Goal: Task Accomplishment & Management: Manage account settings

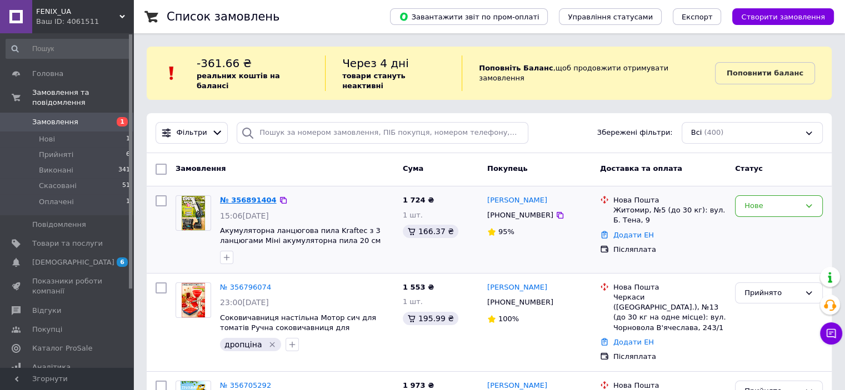
click at [234, 196] on link "№ 356891404" at bounding box center [248, 200] width 57 height 8
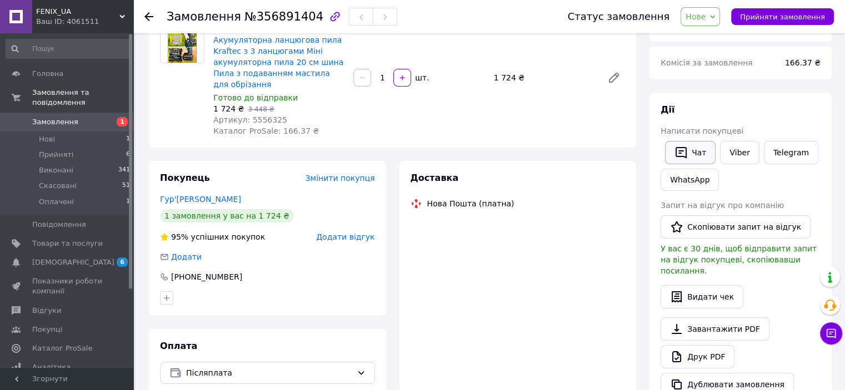
scroll to position [111, 0]
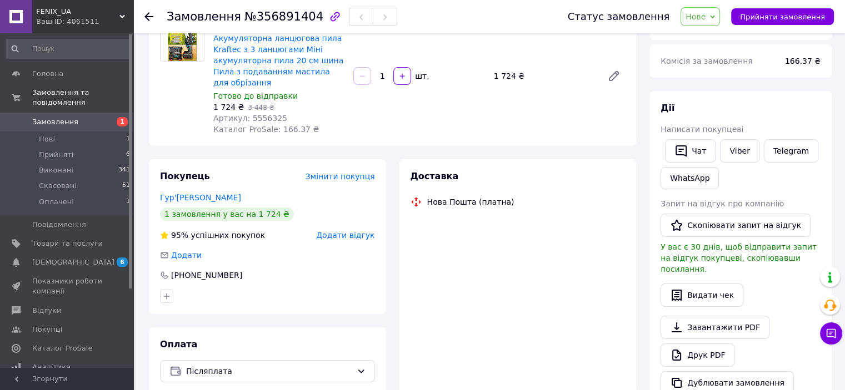
click at [715, 27] on div "Статус замовлення Нове Прийнято Виконано Скасовано Оплачено Прийняти замовлення" at bounding box center [689, 16] width 288 height 33
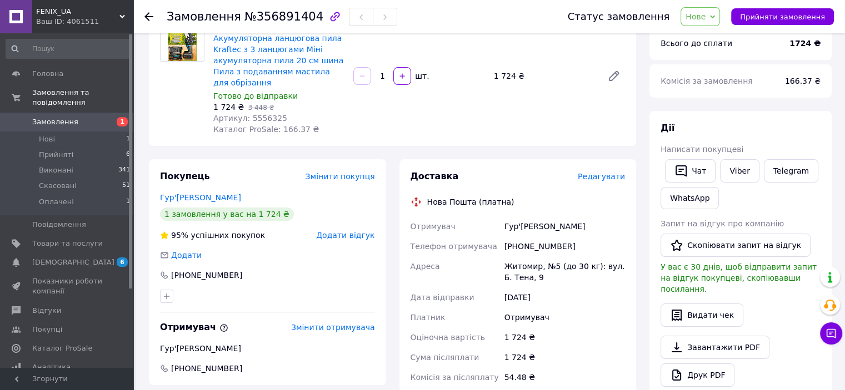
click at [718, 20] on span "Нове" at bounding box center [699, 16] width 39 height 19
click at [718, 43] on li "Прийнято" at bounding box center [706, 39] width 51 height 17
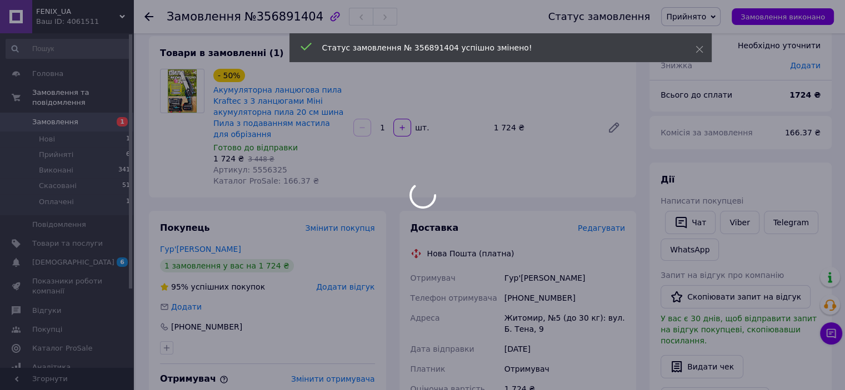
scroll to position [0, 0]
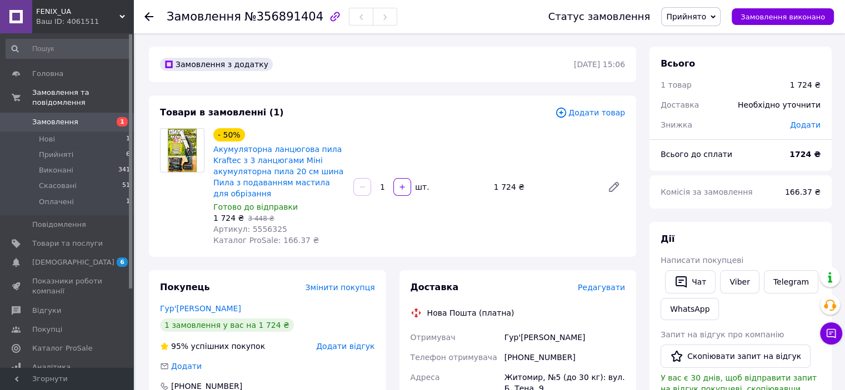
click at [532, 361] on div "[PHONE_NUMBER]" at bounding box center [564, 358] width 125 height 20
copy div "380975676502"
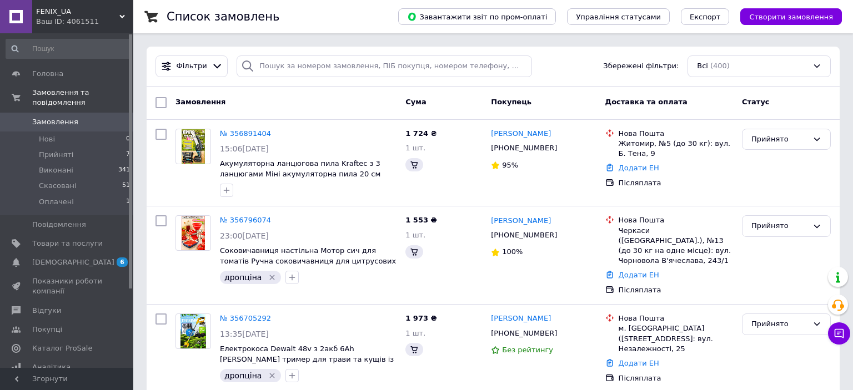
click at [251, 134] on link "№ 356891404" at bounding box center [245, 133] width 51 height 8
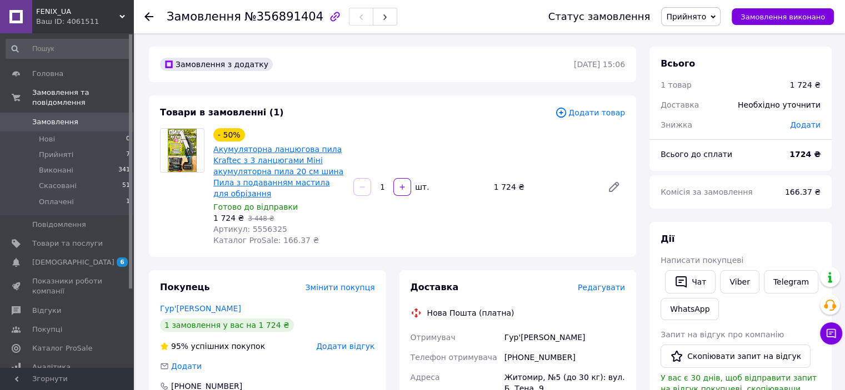
click at [306, 169] on link "Акумуляторна ланцюгова пила Kraftec з 3 ланцюгами Міні акумуляторна пила 20 см …" at bounding box center [278, 171] width 130 height 53
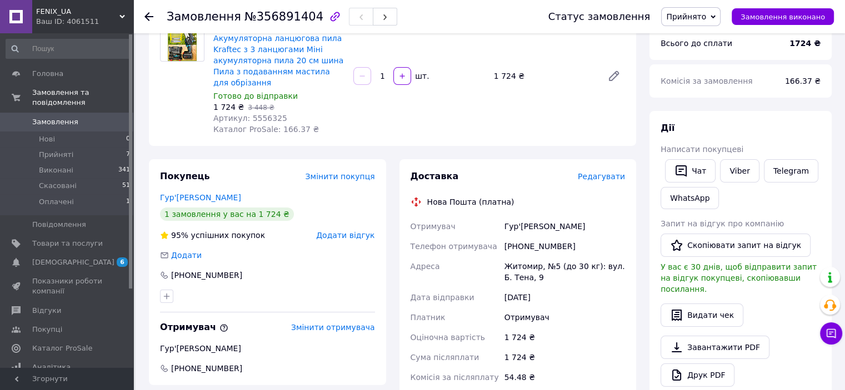
click at [520, 226] on div "Гур'[PERSON_NAME]" at bounding box center [564, 227] width 125 height 20
copy div "Гур'[PERSON_NAME]"
click at [536, 248] on div "[PHONE_NUMBER]" at bounding box center [564, 247] width 125 height 20
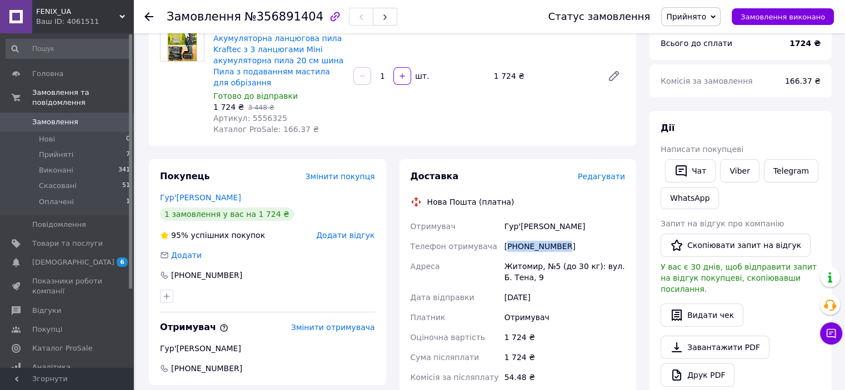
click at [536, 248] on div "[PHONE_NUMBER]" at bounding box center [564, 247] width 125 height 20
copy div "380975676502"
drag, startPoint x: 501, startPoint y: 262, endPoint x: 532, endPoint y: 284, distance: 38.2
click at [532, 284] on div "Отримувач Гур'єва Тетяна Телефон отримувача +380975676502 Адреса Житомир, №5 (д…" at bounding box center [517, 318] width 219 height 202
copy div "Адреса Житомир, №5 (до 30 кг): вул. Б. Тена, 9"
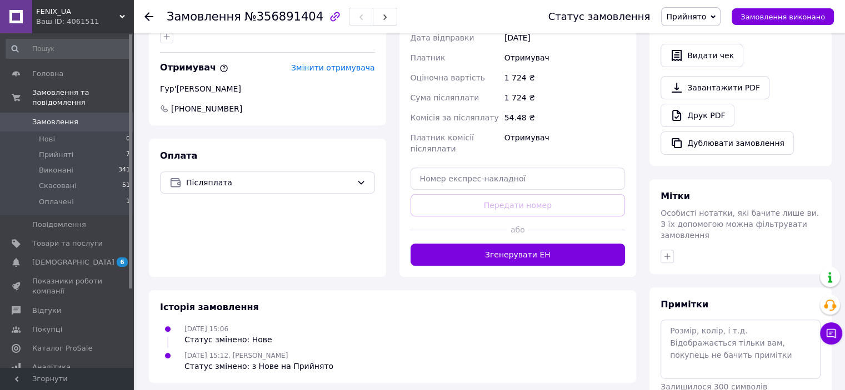
scroll to position [404, 0]
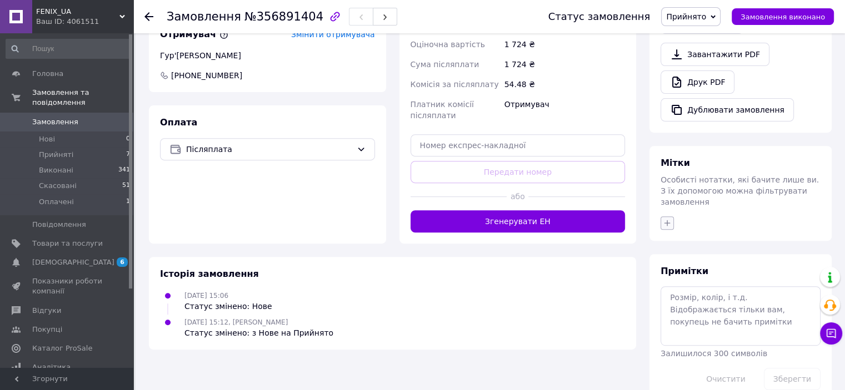
click at [666, 220] on icon "button" at bounding box center [667, 223] width 6 height 6
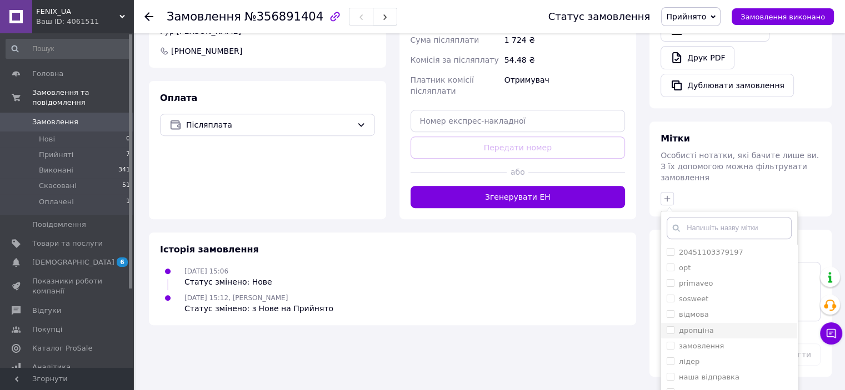
scroll to position [462, 0]
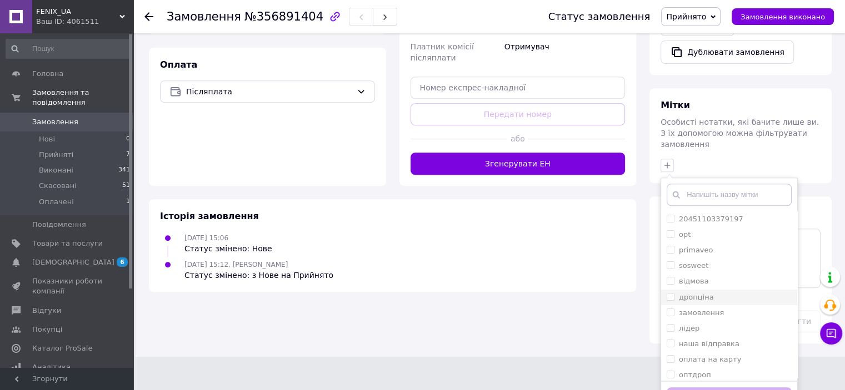
click at [704, 293] on label "дропціна" at bounding box center [695, 297] width 35 height 8
checkbox input "true"
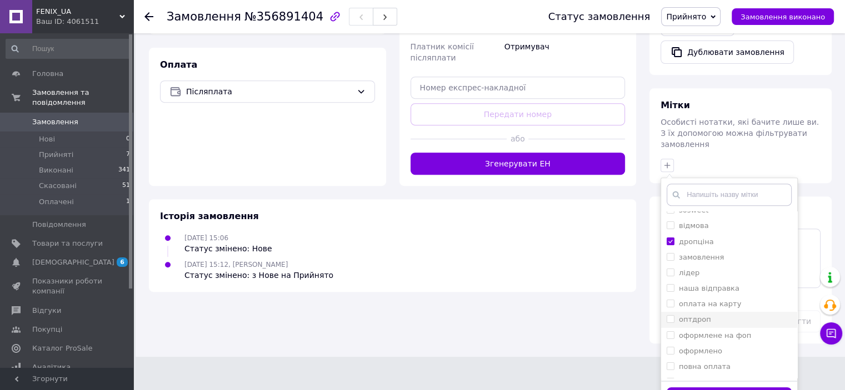
click at [711, 315] on div "оптдроп" at bounding box center [728, 320] width 125 height 10
click at [710, 315] on div "оптдроп" at bounding box center [728, 320] width 125 height 10
checkbox input "false"
click at [708, 347] on label "оформлено" at bounding box center [699, 351] width 43 height 8
checkbox input "true"
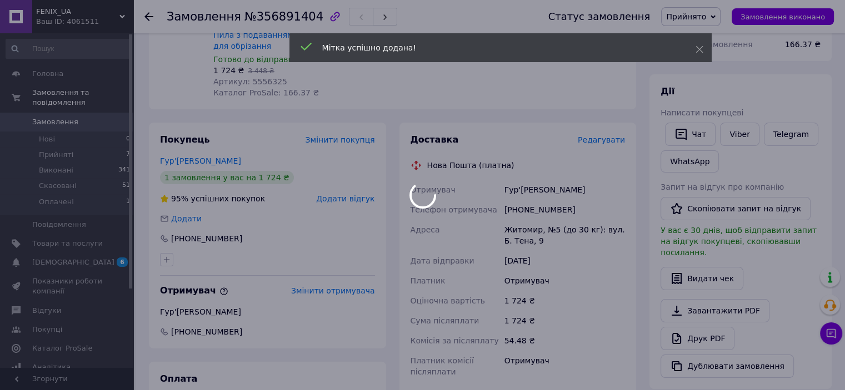
scroll to position [0, 0]
